Goal: Register for event/course

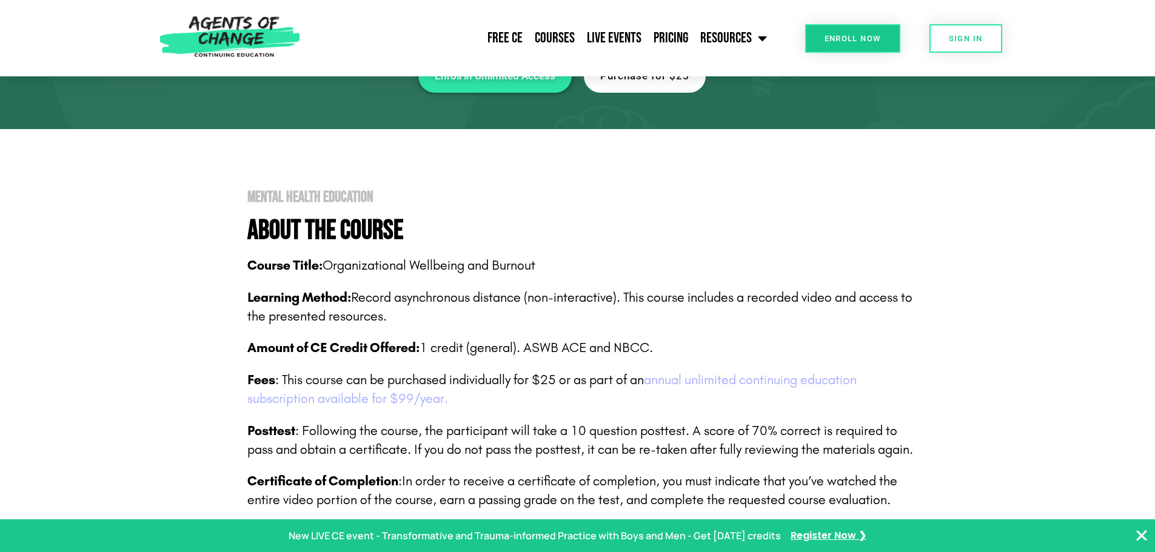
scroll to position [242, 0]
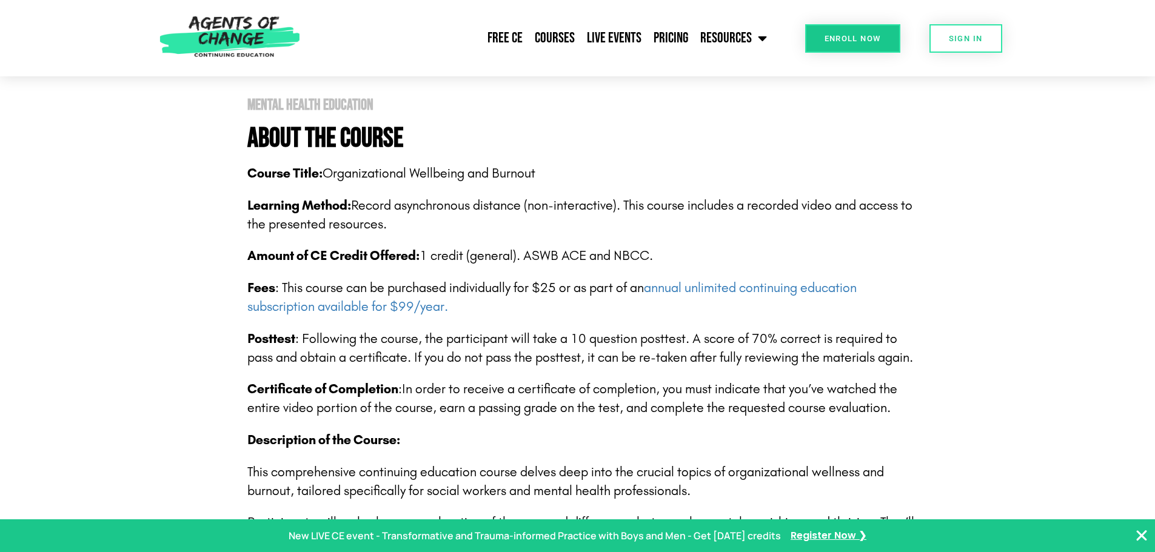
click at [1075, 201] on section "Mental Health Education About The Course Course Title: Organizational Wellbeing…" at bounding box center [577, 544] width 1155 height 1015
